Goal: Find specific page/section: Find specific page/section

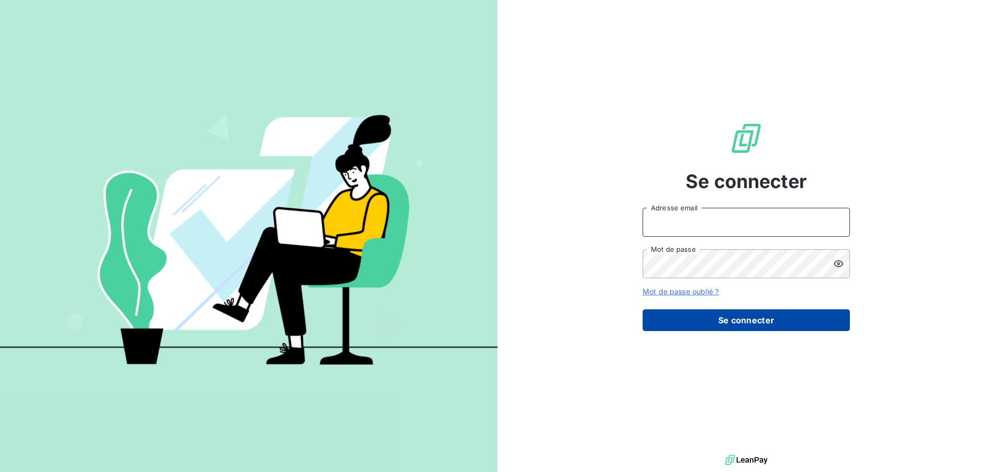
type input "melissa.brottier@maisonbonifassi.com"
click at [720, 325] on button "Se connecter" at bounding box center [745, 320] width 207 height 22
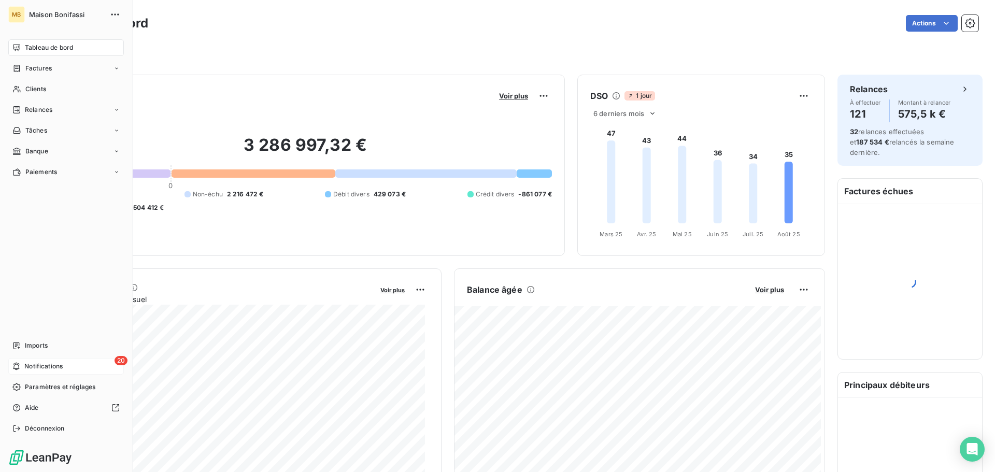
click at [36, 369] on span "Notifications" at bounding box center [43, 366] width 38 height 9
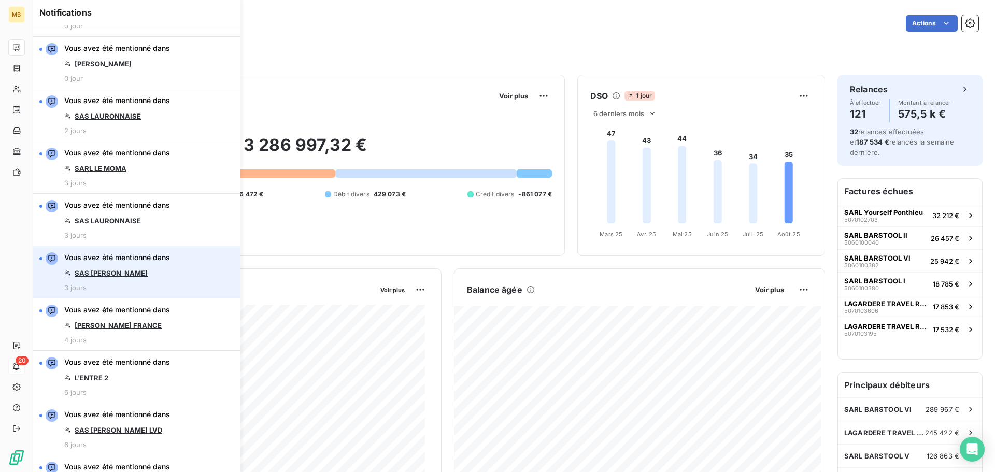
scroll to position [104, 0]
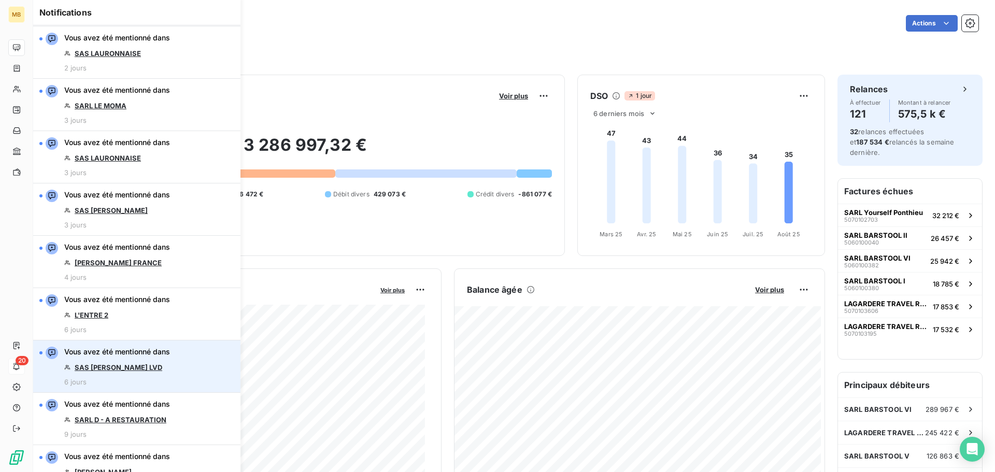
click at [117, 365] on link "SAS [PERSON_NAME] LVD" at bounding box center [119, 367] width 88 height 8
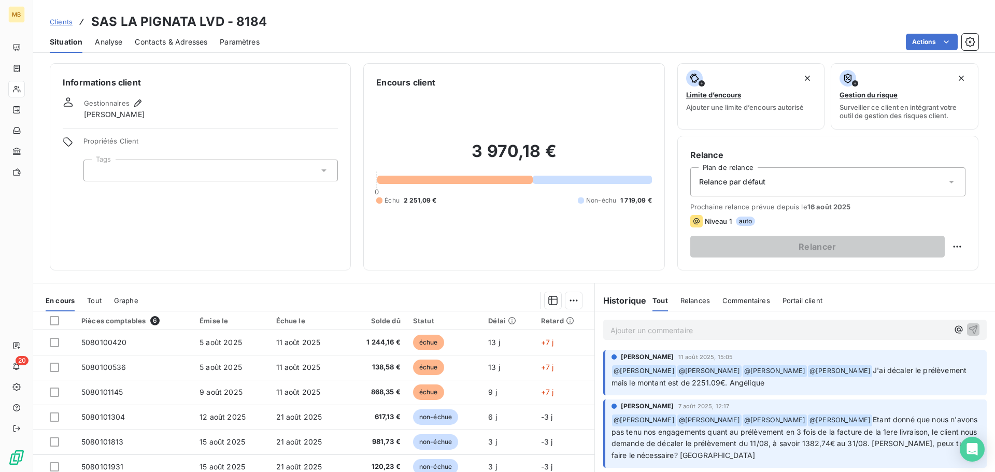
scroll to position [52, 0]
